Goal: Information Seeking & Learning: Compare options

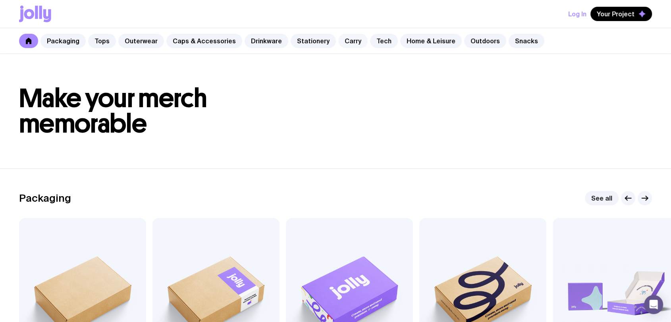
click at [341, 42] on link "Carry" at bounding box center [352, 41] width 29 height 14
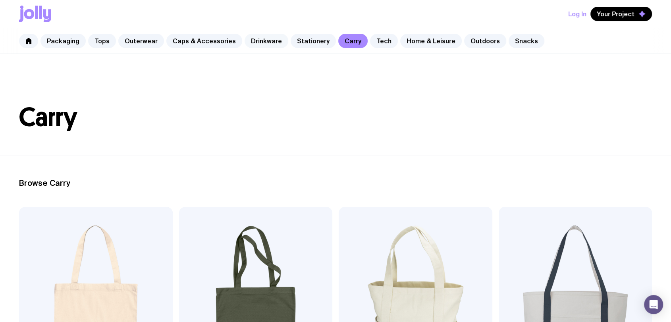
click at [245, 44] on link "Drinkware" at bounding box center [267, 41] width 44 height 14
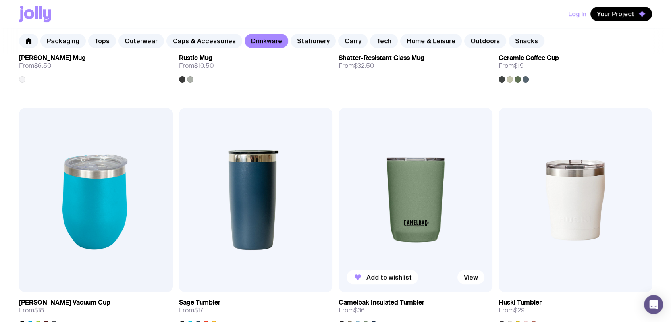
scroll to position [485, 0]
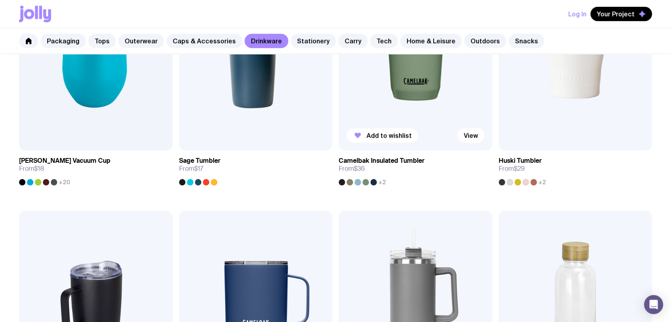
click at [419, 102] on img at bounding box center [416, 58] width 154 height 184
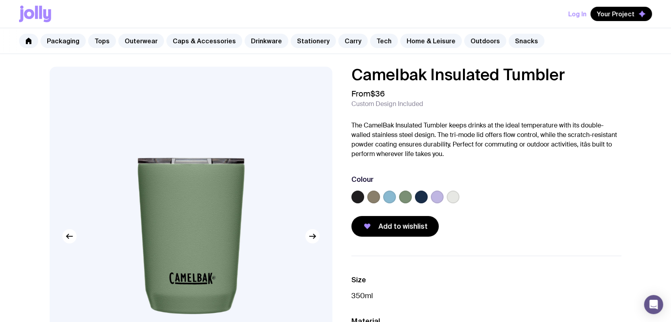
click at [370, 201] on label at bounding box center [373, 197] width 13 height 13
click at [0, 0] on input "radio" at bounding box center [0, 0] width 0 height 0
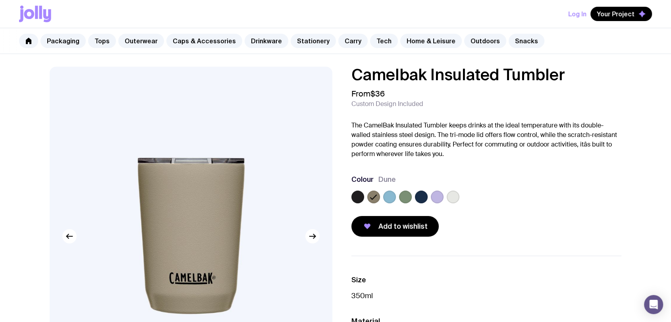
click at [441, 200] on label at bounding box center [437, 197] width 13 height 13
click at [0, 0] on input "radio" at bounding box center [0, 0] width 0 height 0
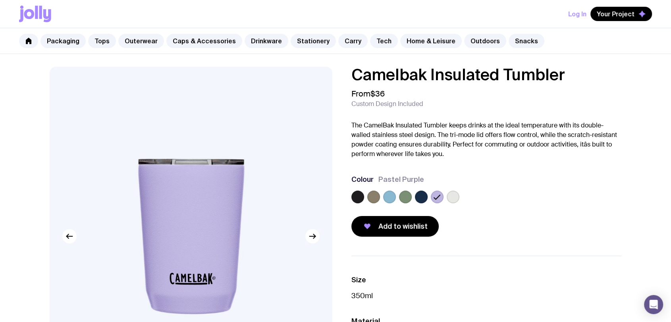
click at [450, 200] on label at bounding box center [453, 197] width 13 height 13
click at [0, 0] on input "radio" at bounding box center [0, 0] width 0 height 0
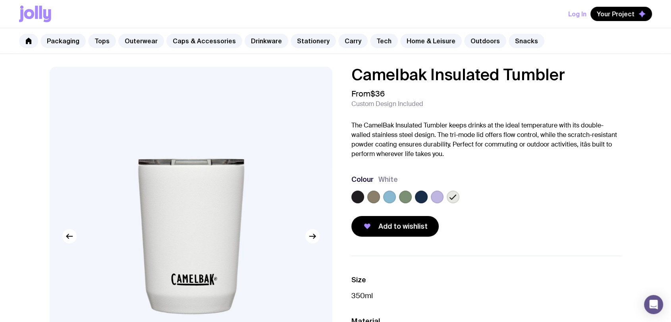
drag, startPoint x: 260, startPoint y: 42, endPoint x: 264, endPoint y: 53, distance: 11.8
click at [260, 42] on link "Drinkware" at bounding box center [267, 41] width 44 height 14
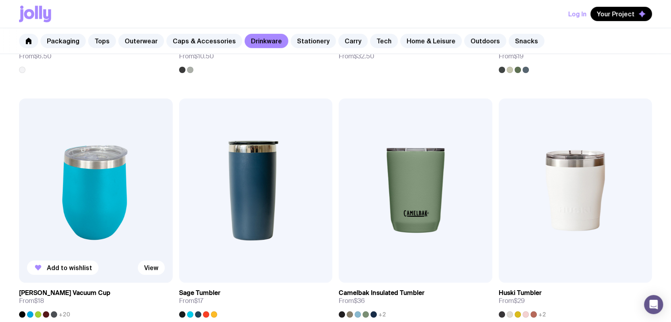
scroll to position [485, 0]
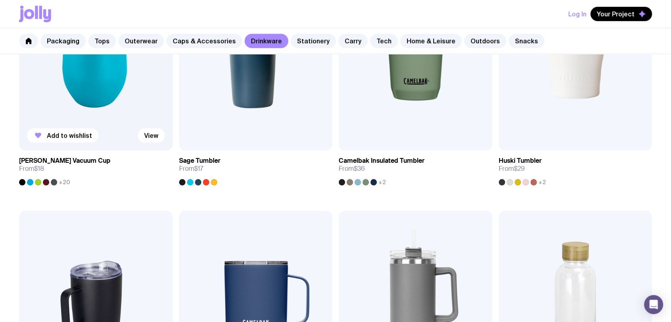
click at [104, 92] on img at bounding box center [96, 58] width 154 height 184
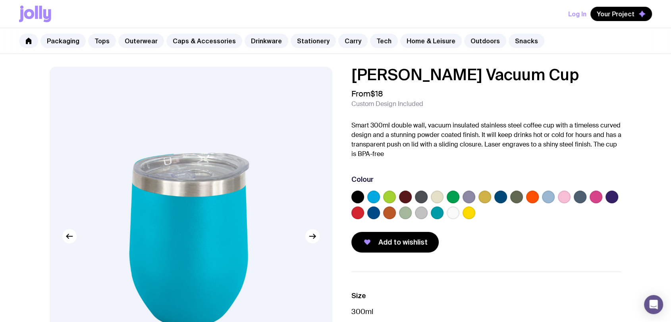
click at [434, 199] on label at bounding box center [437, 197] width 13 height 13
click at [0, 0] on input "radio" at bounding box center [0, 0] width 0 height 0
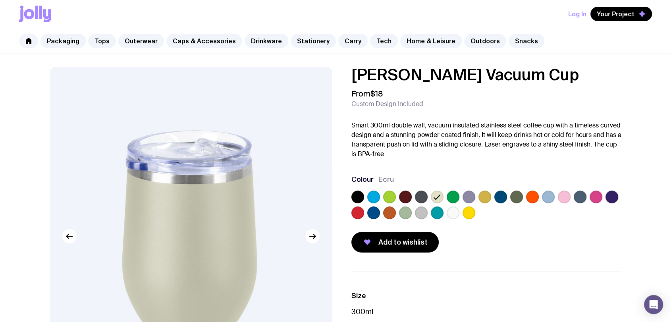
click at [483, 199] on label at bounding box center [484, 197] width 13 height 13
click at [0, 0] on input "radio" at bounding box center [0, 0] width 0 height 0
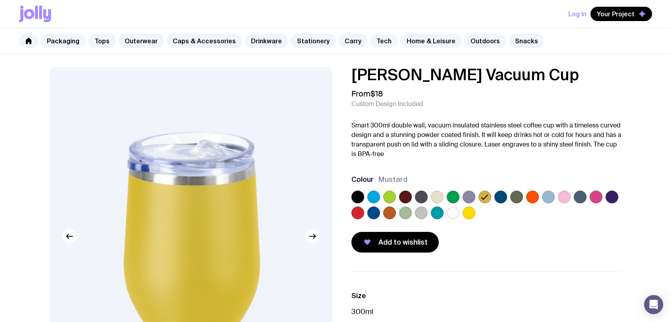
click at [389, 212] on label at bounding box center [389, 212] width 13 height 13
click at [0, 0] on input "radio" at bounding box center [0, 0] width 0 height 0
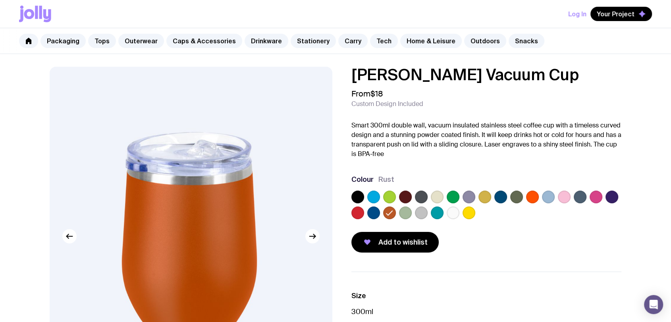
click at [404, 212] on label at bounding box center [405, 212] width 13 height 13
click at [0, 0] on input "radio" at bounding box center [0, 0] width 0 height 0
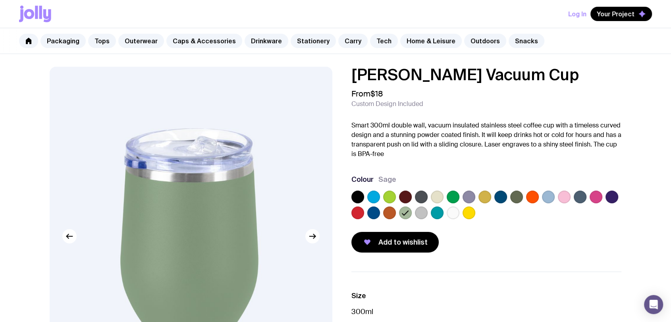
click at [419, 215] on label at bounding box center [421, 212] width 13 height 13
click at [0, 0] on input "radio" at bounding box center [0, 0] width 0 height 0
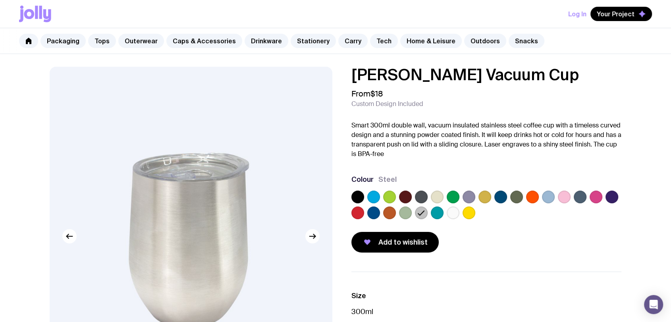
click at [449, 214] on label at bounding box center [453, 212] width 13 height 13
click at [0, 0] on input "radio" at bounding box center [0, 0] width 0 height 0
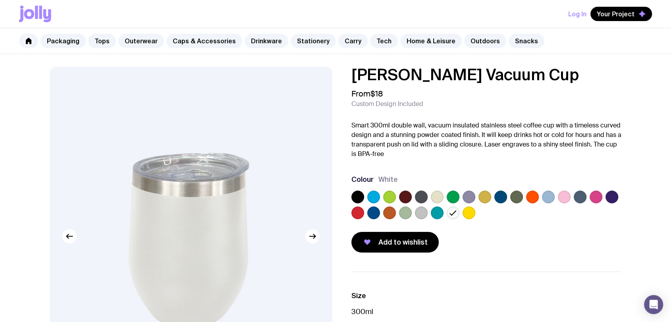
click at [369, 199] on label at bounding box center [373, 197] width 13 height 13
click at [0, 0] on input "radio" at bounding box center [0, 0] width 0 height 0
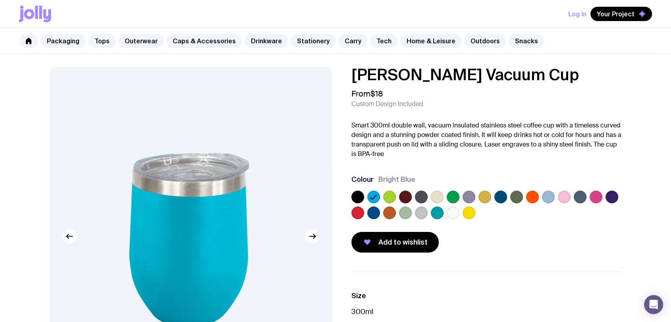
click at [356, 199] on label at bounding box center [357, 197] width 13 height 13
click at [0, 0] on input "radio" at bounding box center [0, 0] width 0 height 0
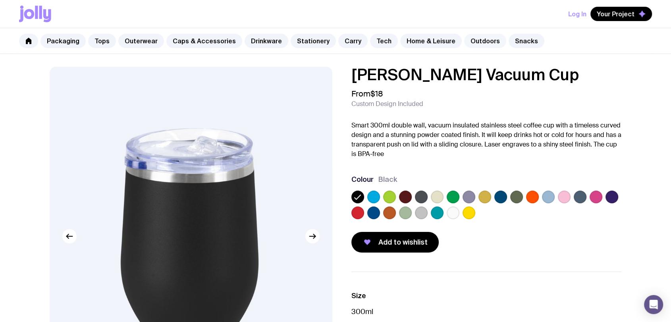
click at [465, 40] on link "Outdoors" at bounding box center [485, 41] width 42 height 14
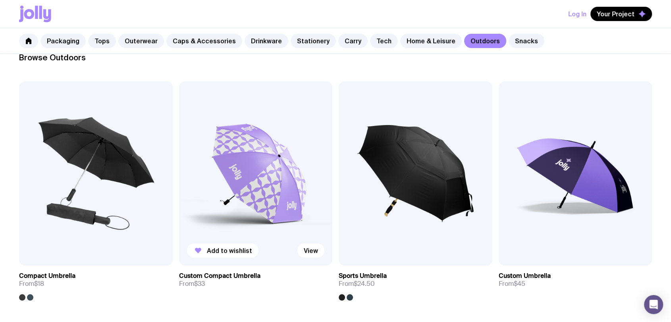
scroll to position [132, 0]
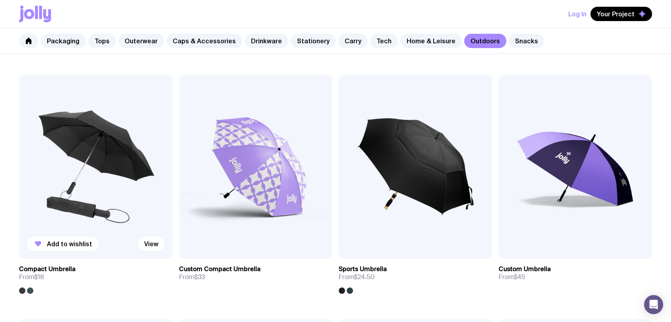
click at [116, 163] on img at bounding box center [96, 167] width 154 height 184
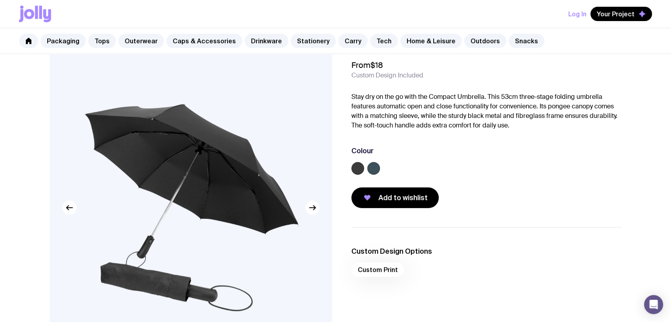
scroll to position [44, 0]
